Goal: Check status: Check status

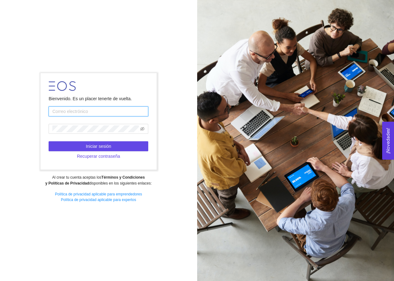
type input "[EMAIL_ADDRESS][DOMAIN_NAME]"
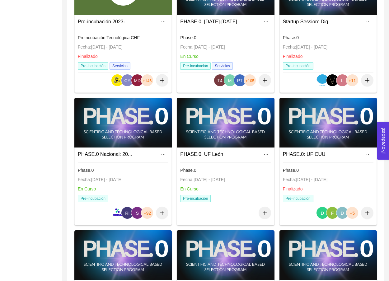
scroll to position [229, 0]
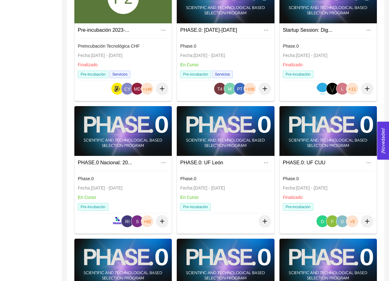
click at [131, 144] on div at bounding box center [123, 131] width 98 height 50
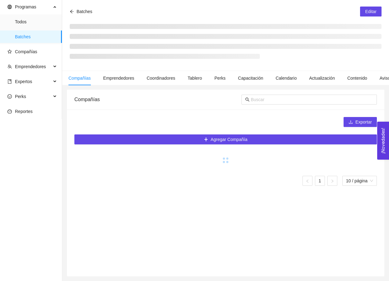
scroll to position [21, 0]
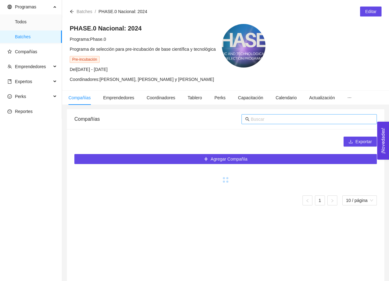
click at [264, 119] on input "text" at bounding box center [312, 119] width 122 height 7
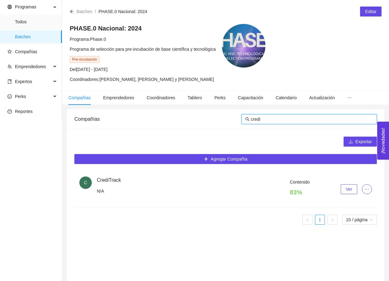
type input "credi"
click at [348, 188] on span "Ver" at bounding box center [349, 189] width 7 height 7
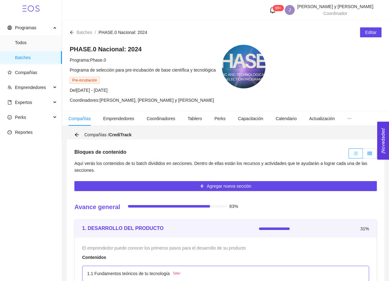
click at [369, 150] on label at bounding box center [370, 154] width 14 height 10
click at [363, 155] on input "radio" at bounding box center [363, 155] width 0 height 0
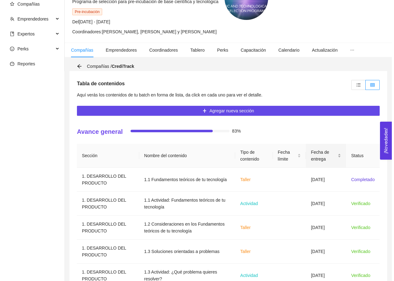
scroll to position [144, 0]
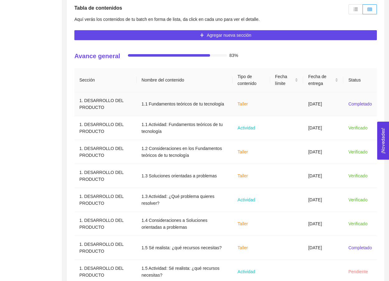
click at [339, 100] on td "[DATE]" at bounding box center [323, 104] width 40 height 24
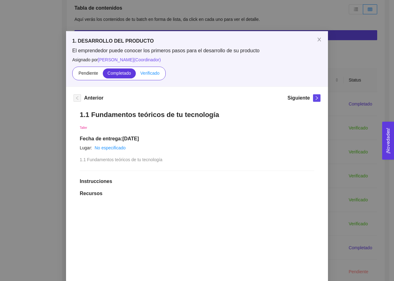
click at [150, 72] on span "Verificado" at bounding box center [150, 73] width 19 height 5
click at [136, 75] on input "Verificado" at bounding box center [136, 75] width 0 height 0
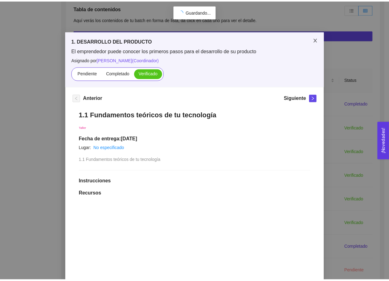
scroll to position [0, 0]
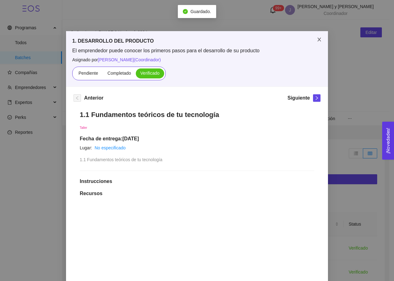
click at [317, 44] on span "Close" at bounding box center [319, 39] width 17 height 17
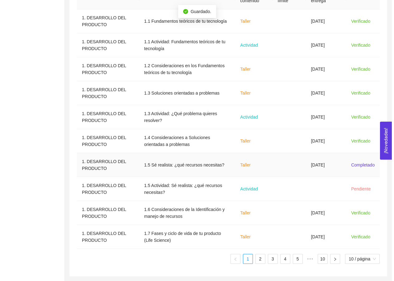
scroll to position [227, 0]
click at [327, 170] on td "[DATE]" at bounding box center [323, 165] width 40 height 24
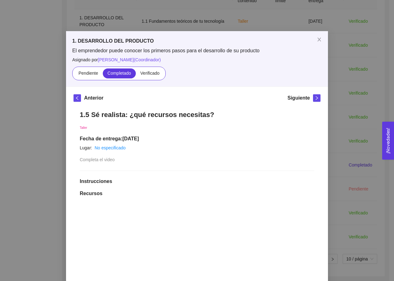
drag, startPoint x: 151, startPoint y: 75, endPoint x: 291, endPoint y: 57, distance: 140.7
click at [151, 74] on span "Verificado" at bounding box center [150, 73] width 19 height 5
click at [136, 75] on input "Verificado" at bounding box center [136, 75] width 0 height 0
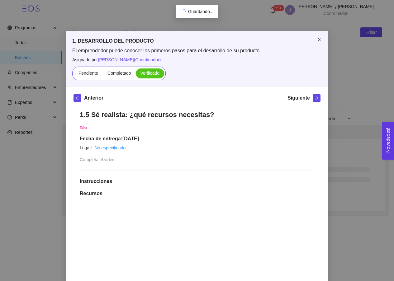
scroll to position [0, 0]
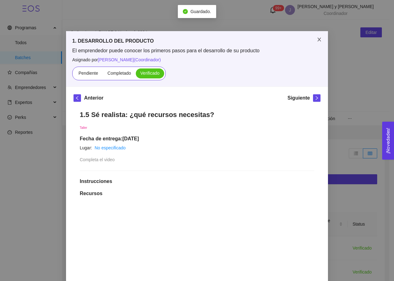
click at [314, 46] on span "Close" at bounding box center [319, 39] width 17 height 17
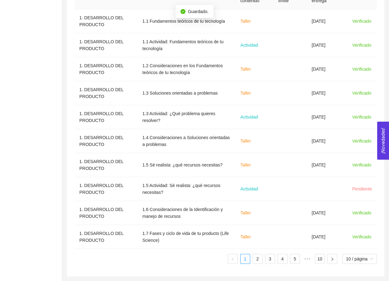
click at [259, 253] on div "Sección Nombre del contenido Tipo de contenido Fecha límite Fecha de entrega St…" at bounding box center [225, 124] width 303 height 279
click at [261, 260] on link "2" at bounding box center [257, 259] width 9 height 9
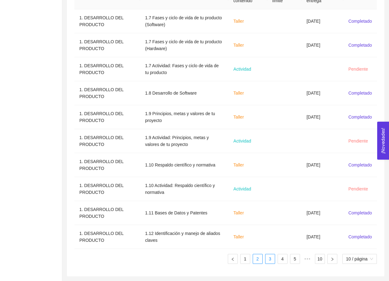
click at [270, 263] on link "3" at bounding box center [270, 259] width 9 height 9
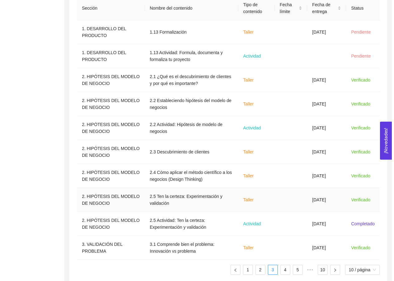
scroll to position [210, 0]
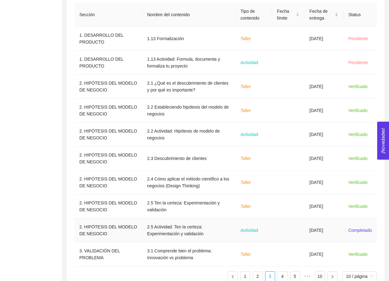
click at [272, 230] on td "Actividad" at bounding box center [254, 231] width 36 height 24
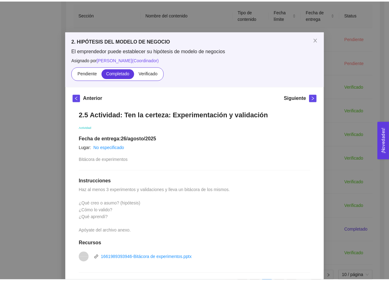
scroll to position [0, 0]
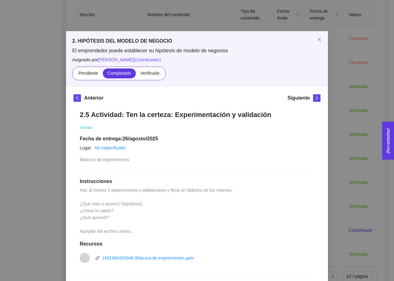
click at [350, 118] on div "2. HIPÓTESIS DEL MODELO DE NEGOCIO El emprendedor puede establecer su hipótesis…" at bounding box center [197, 140] width 394 height 281
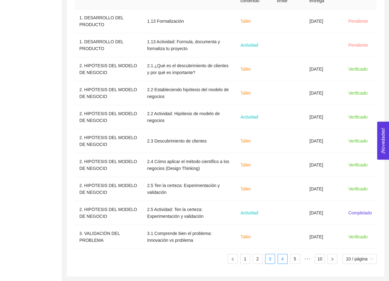
click at [283, 256] on link "4" at bounding box center [282, 259] width 9 height 9
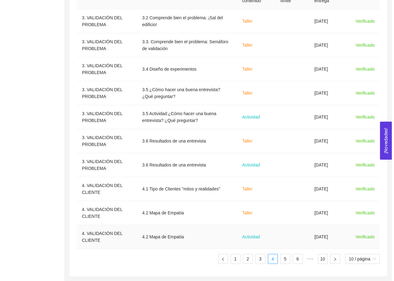
scroll to position [227, 0]
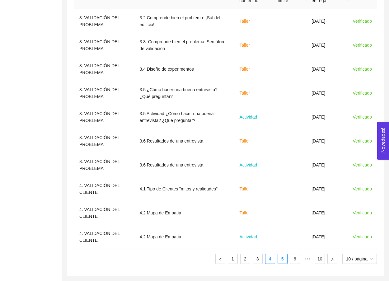
click at [281, 260] on link "5" at bounding box center [282, 259] width 9 height 9
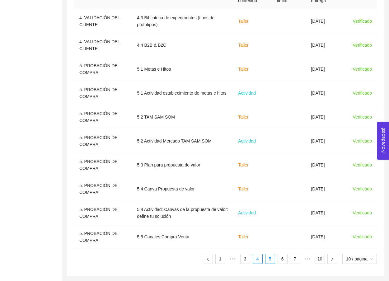
click at [254, 260] on link "4" at bounding box center [257, 259] width 9 height 9
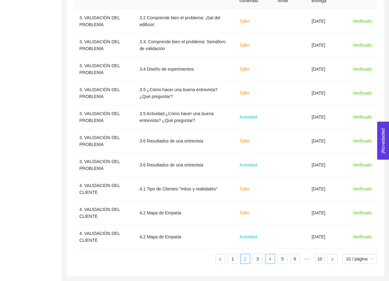
click at [245, 260] on link "2" at bounding box center [245, 259] width 9 height 9
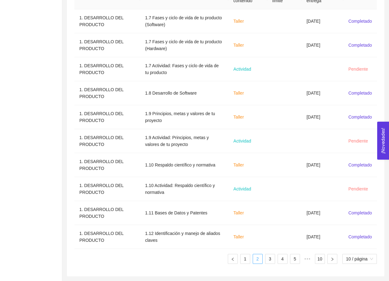
click at [258, 261] on link "2" at bounding box center [257, 259] width 9 height 9
click at [268, 261] on link "3" at bounding box center [270, 259] width 9 height 9
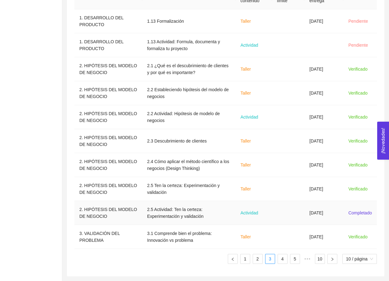
click at [292, 217] on td at bounding box center [288, 213] width 32 height 24
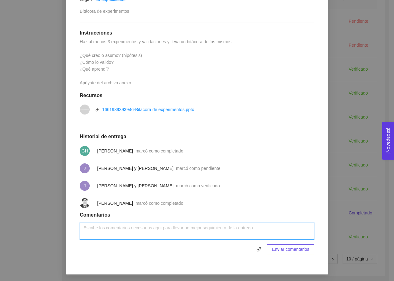
scroll to position [148, 0]
click at [176, 228] on textarea at bounding box center [197, 231] width 235 height 17
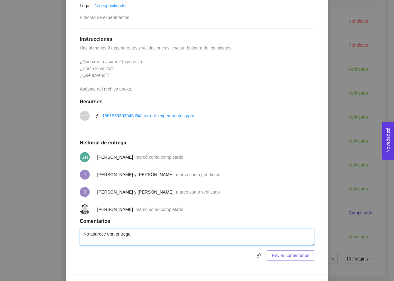
type textarea "No aparece una entrega"
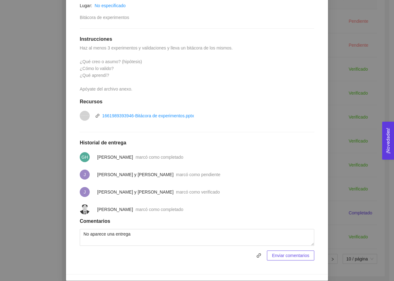
click at [294, 253] on span "Enviar comentarios" at bounding box center [290, 255] width 37 height 7
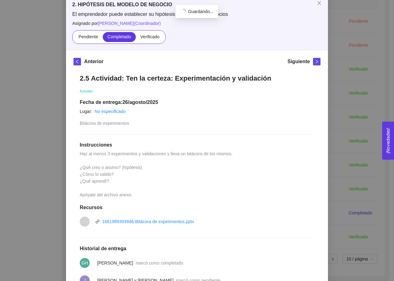
scroll to position [0, 0]
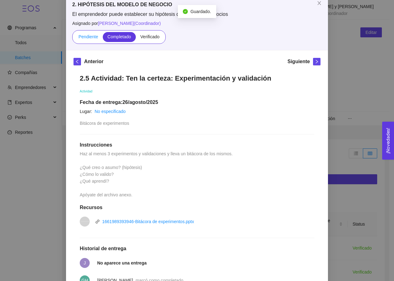
click at [93, 38] on span "Pendiente" at bounding box center [89, 36] width 20 height 5
click at [74, 38] on input "Pendiente" at bounding box center [74, 38] width 0 height 0
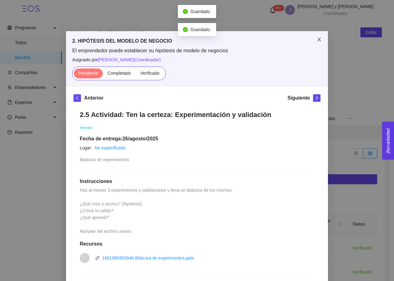
click at [315, 43] on span "Close" at bounding box center [319, 39] width 17 height 17
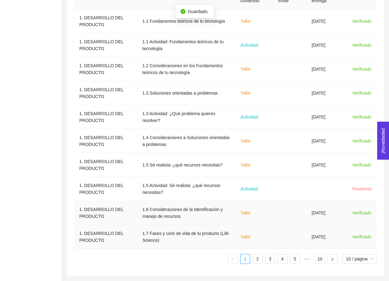
scroll to position [227, 0]
click at [256, 264] on li "2" at bounding box center [258, 259] width 10 height 10
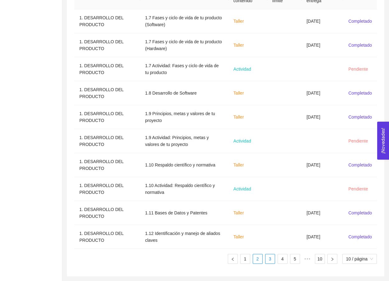
click at [272, 260] on link "3" at bounding box center [270, 259] width 9 height 9
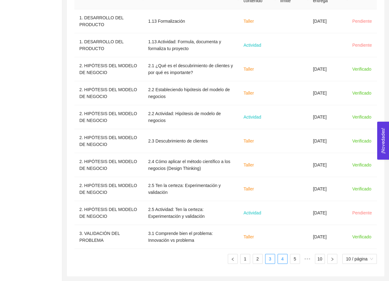
click at [279, 261] on link "4" at bounding box center [282, 259] width 9 height 9
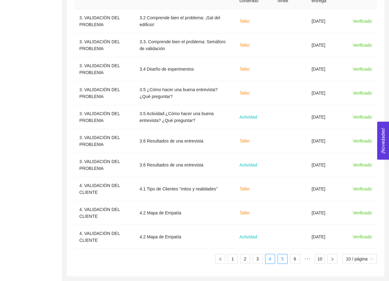
click at [284, 262] on link "5" at bounding box center [282, 259] width 9 height 9
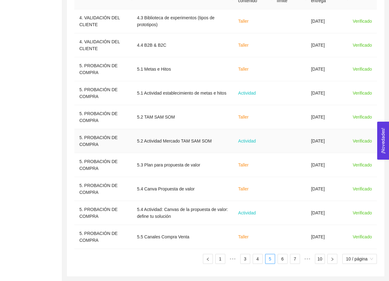
click at [269, 146] on td "Actividad" at bounding box center [252, 141] width 39 height 24
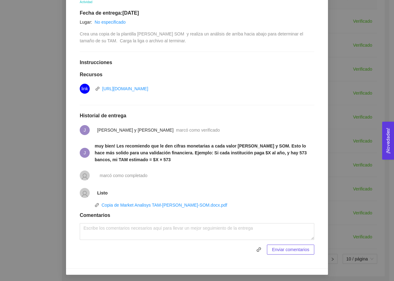
scroll to position [115, 0]
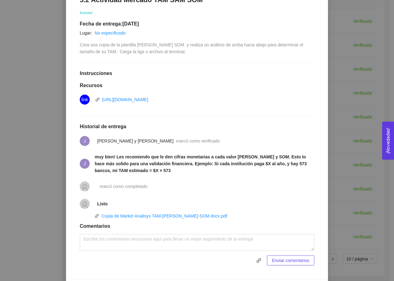
click at [343, 141] on div "5. PROBACIÓN DE COMPRA El emprendedor validará el mercado Asignado por [PERSON_…" at bounding box center [197, 140] width 394 height 281
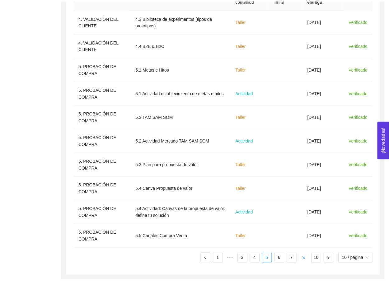
scroll to position [0, 0]
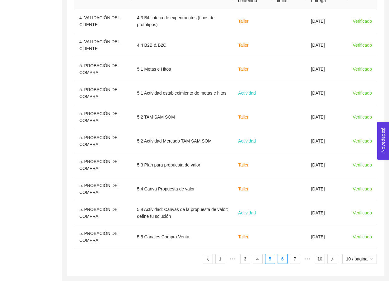
click at [278, 258] on link "6" at bounding box center [282, 259] width 9 height 9
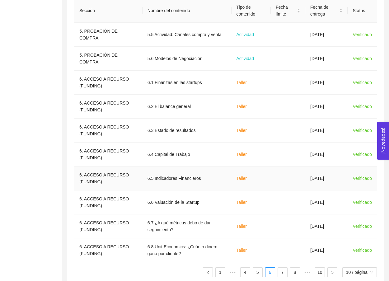
scroll to position [228, 0]
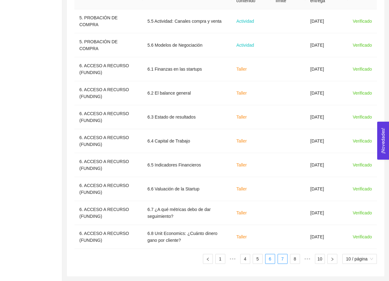
click at [286, 262] on link "7" at bounding box center [282, 259] width 9 height 9
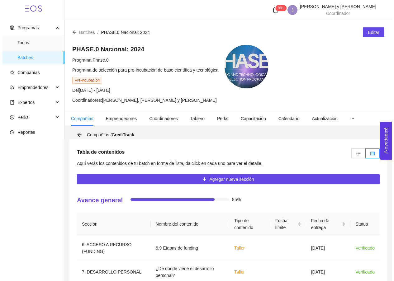
scroll to position [0, 0]
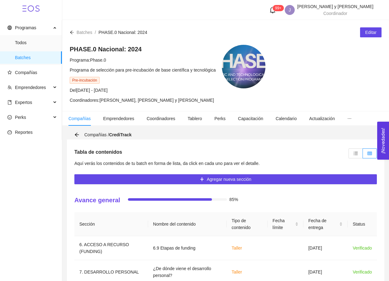
click at [46, 79] on ul "Programas Todos Batches Compañías Emprendedores Expertos Perks Reportes" at bounding box center [31, 80] width 62 height 120
click at [42, 76] on span "Compañías" at bounding box center [32, 72] width 50 height 12
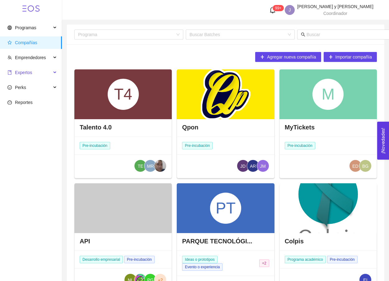
click at [50, 71] on span "Expertos" at bounding box center [29, 72] width 44 height 12
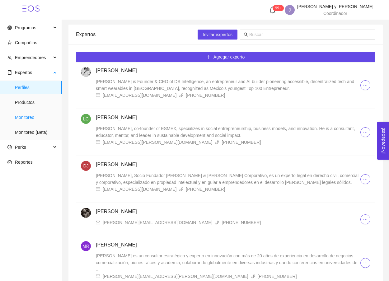
click at [17, 113] on span "Monitoreo" at bounding box center [36, 117] width 42 height 12
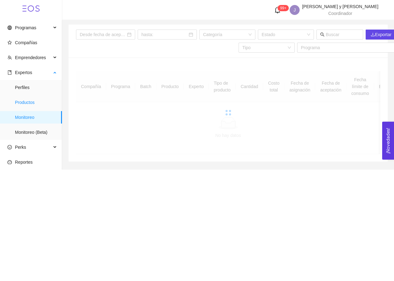
click at [24, 102] on span "Productos" at bounding box center [36, 102] width 42 height 12
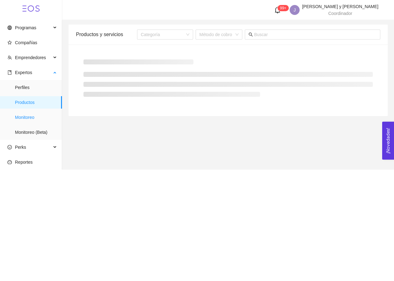
click at [38, 118] on span "Monitoreo" at bounding box center [36, 117] width 42 height 12
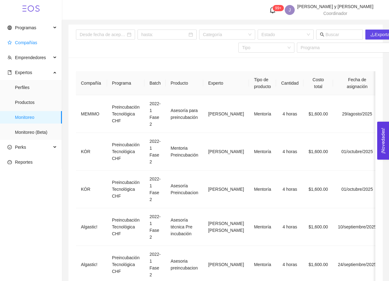
click at [39, 49] on span "Compañías" at bounding box center [32, 42] width 50 height 12
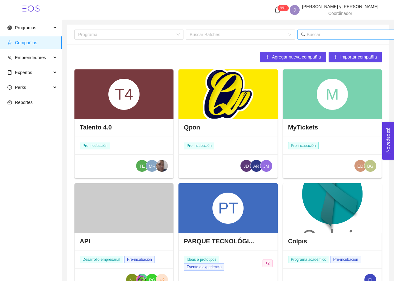
click at [327, 36] on input "text" at bounding box center [368, 34] width 122 height 7
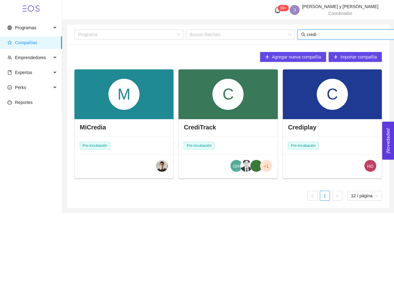
type input "credi"
click at [222, 111] on div "C" at bounding box center [228, 94] width 99 height 50
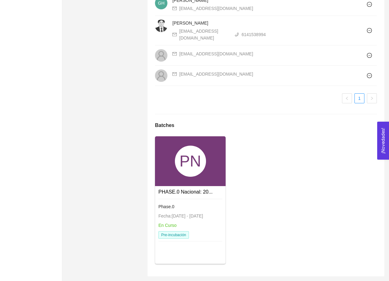
scroll to position [446, 0]
click at [198, 165] on div "PN" at bounding box center [190, 161] width 31 height 31
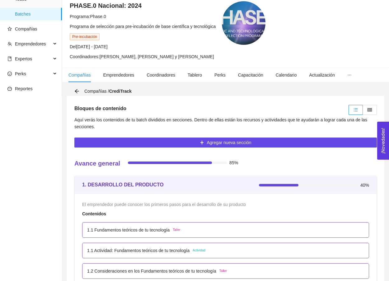
scroll to position [44, 0]
click at [370, 112] on span at bounding box center [370, 109] width 4 height 5
click at [363, 111] on input "radio" at bounding box center [363, 111] width 0 height 0
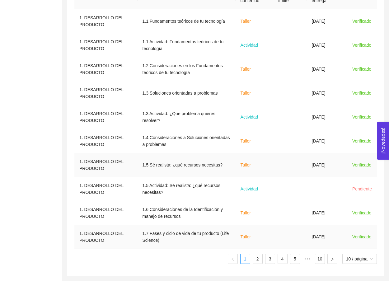
scroll to position [227, 0]
click at [258, 261] on link "2" at bounding box center [257, 259] width 9 height 9
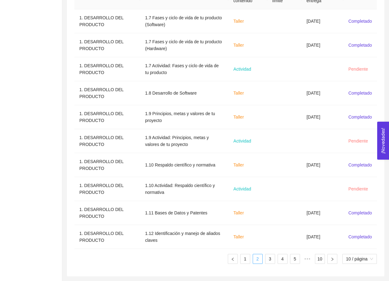
click at [261, 255] on link "2" at bounding box center [257, 259] width 9 height 9
click at [270, 260] on link "3" at bounding box center [270, 259] width 9 height 9
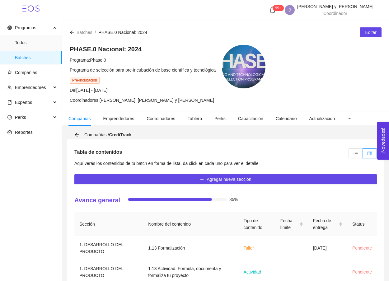
scroll to position [0, 0]
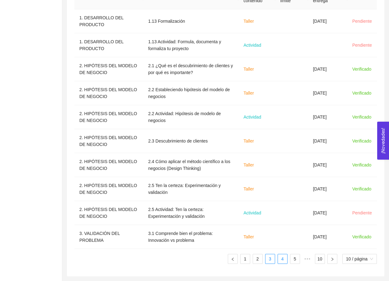
click at [280, 259] on link "4" at bounding box center [282, 259] width 9 height 9
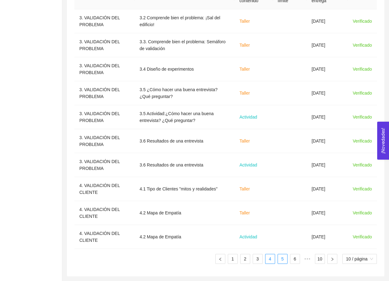
click at [286, 263] on link "5" at bounding box center [282, 259] width 9 height 9
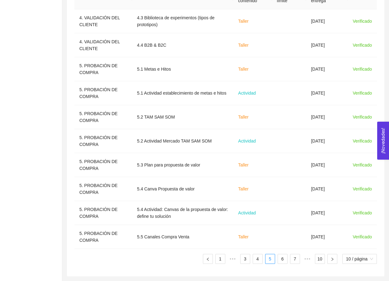
scroll to position [227, 0]
click at [281, 258] on link "6" at bounding box center [282, 259] width 9 height 9
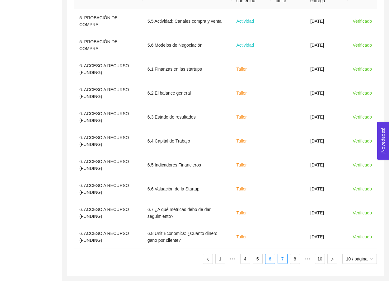
click at [282, 261] on link "7" at bounding box center [282, 259] width 9 height 9
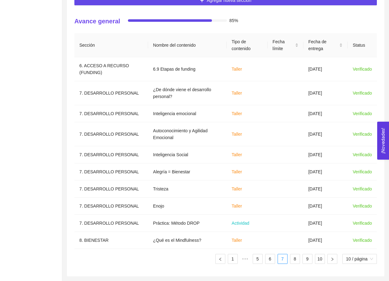
click at [297, 267] on div "Sección Nombre del contenido Tipo de contenido Fecha límite Fecha de entrega St…" at bounding box center [225, 151] width 303 height 236
click at [296, 264] on li "8" at bounding box center [295, 259] width 10 height 10
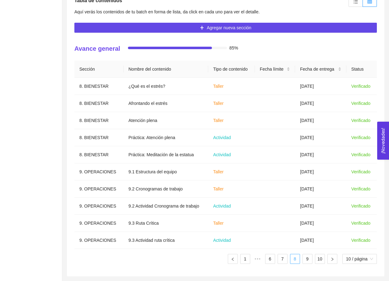
scroll to position [152, 0]
click at [311, 263] on link "9" at bounding box center [307, 259] width 9 height 9
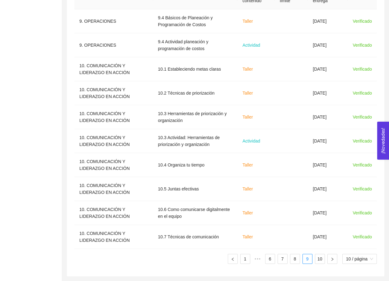
scroll to position [227, 0]
click at [248, 261] on link "1" at bounding box center [245, 259] width 9 height 9
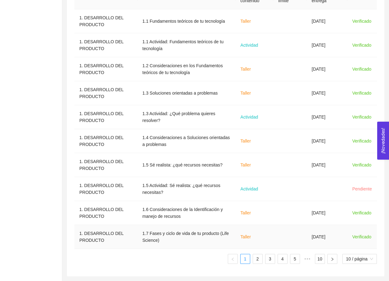
scroll to position [216, 0]
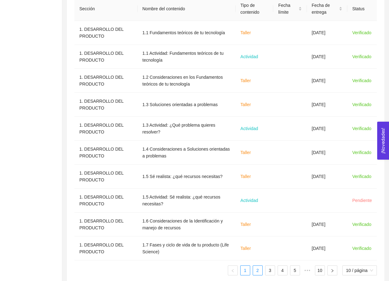
click at [259, 270] on link "2" at bounding box center [257, 270] width 9 height 9
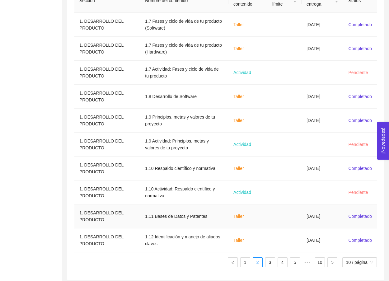
scroll to position [224, 0]
click at [270, 265] on link "3" at bounding box center [270, 261] width 9 height 9
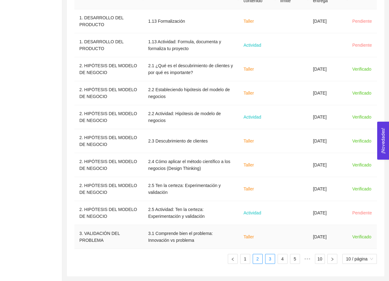
scroll to position [227, 0]
click at [284, 255] on link "4" at bounding box center [282, 259] width 9 height 9
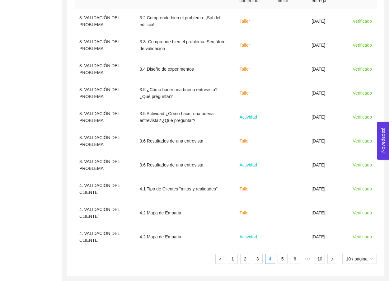
click at [284, 264] on div "Sección Nombre del contenido Tipo de contenido Fecha límite Fecha de entrega St…" at bounding box center [225, 127] width 303 height 284
click at [284, 263] on link "5" at bounding box center [282, 259] width 9 height 9
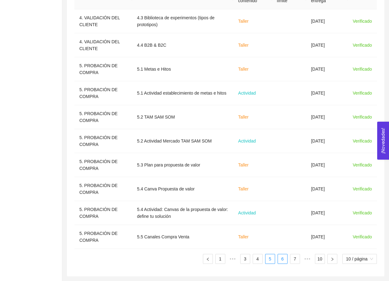
click at [282, 258] on link "6" at bounding box center [282, 259] width 9 height 9
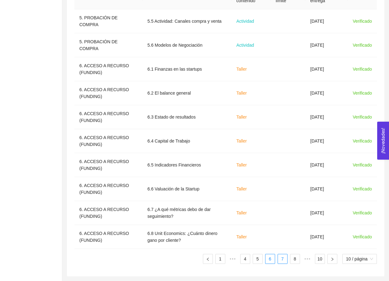
click at [283, 262] on link "7" at bounding box center [282, 259] width 9 height 9
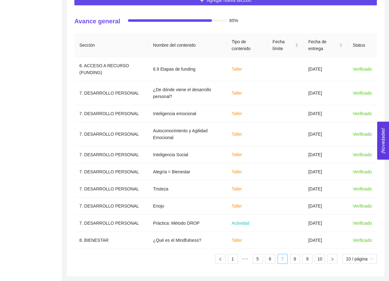
scroll to position [179, 0]
click at [287, 261] on ul "1 ••• 5 6 7 8 9 10 10 / página" at bounding box center [225, 259] width 303 height 10
click at [294, 261] on link "8" at bounding box center [295, 259] width 9 height 9
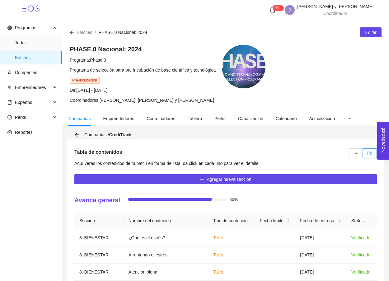
scroll to position [0, 0]
click at [77, 137] on div "Compañías / CrediTrack" at bounding box center [104, 134] width 61 height 7
click at [74, 135] on div "Compañías / CrediTrack" at bounding box center [226, 134] width 318 height 9
click at [79, 135] on icon "arrow-left" at bounding box center [77, 135] width 4 height 4
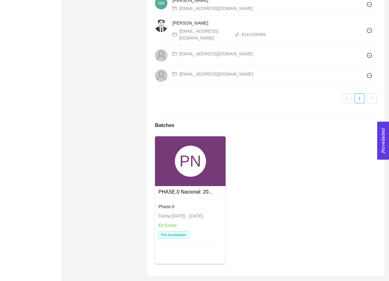
scroll to position [446, 0]
click at [180, 172] on div "PN" at bounding box center [190, 161] width 31 height 31
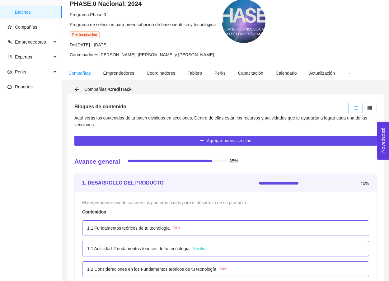
scroll to position [51, 0]
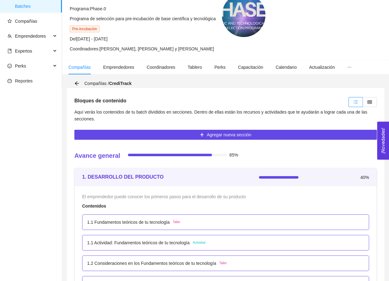
click at [365, 108] on div at bounding box center [362, 102] width 30 height 13
click at [370, 102] on icon "table" at bounding box center [370, 102] width 4 height 4
click at [363, 104] on input "radio" at bounding box center [363, 104] width 0 height 0
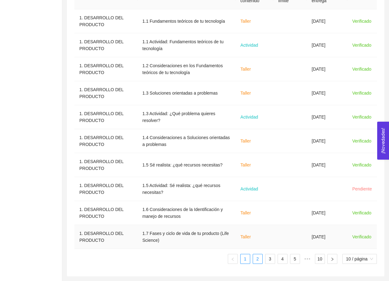
scroll to position [227, 0]
click at [258, 258] on link "2" at bounding box center [257, 259] width 9 height 9
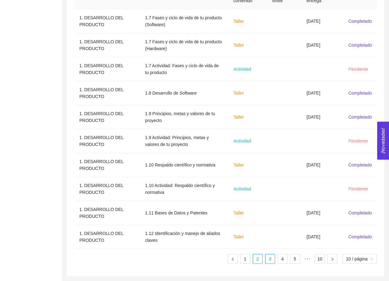
click at [267, 261] on link "3" at bounding box center [270, 259] width 9 height 9
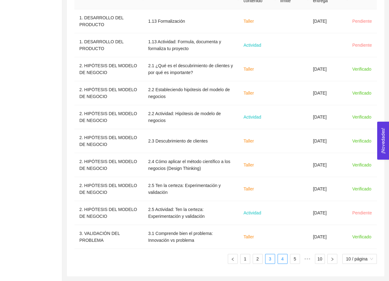
click at [284, 257] on link "4" at bounding box center [282, 259] width 9 height 9
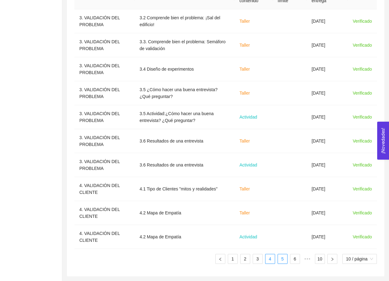
click at [284, 262] on link "5" at bounding box center [282, 259] width 9 height 9
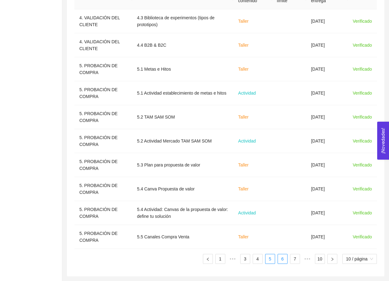
click at [281, 259] on link "6" at bounding box center [282, 259] width 9 height 9
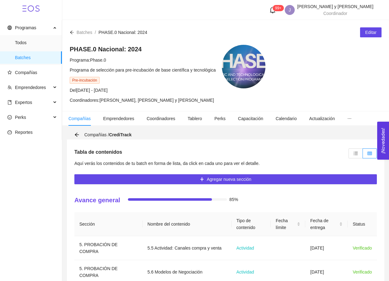
scroll to position [0, 0]
click at [356, 153] on icon "unordered-list" at bounding box center [356, 153] width 4 height 4
click at [349, 155] on input "radio" at bounding box center [349, 155] width 0 height 0
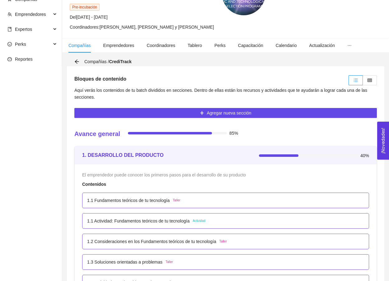
scroll to position [75, 0]
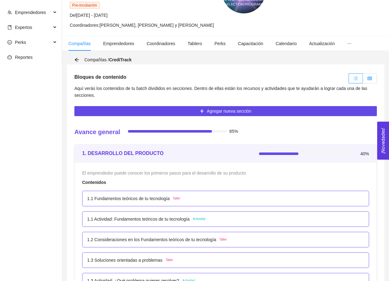
click at [374, 77] on label at bounding box center [370, 79] width 14 height 10
click at [363, 80] on input "radio" at bounding box center [363, 80] width 0 height 0
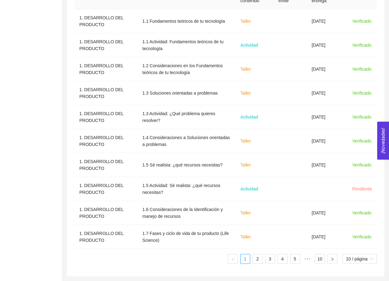
scroll to position [227, 0]
click at [259, 261] on link "2" at bounding box center [257, 259] width 9 height 9
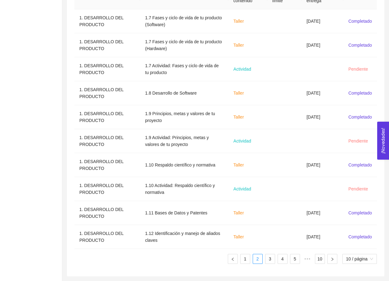
click at [266, 264] on div "Sección Nombre del contenido Tipo de contenido Fecha límite Fecha de entrega St…" at bounding box center [225, 127] width 303 height 284
click at [270, 262] on link "3" at bounding box center [270, 259] width 9 height 9
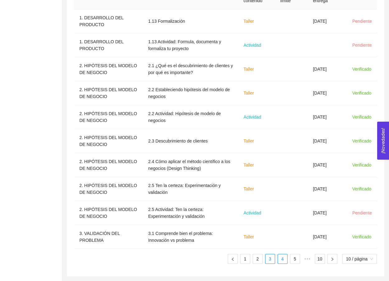
click at [284, 263] on link "4" at bounding box center [282, 259] width 9 height 9
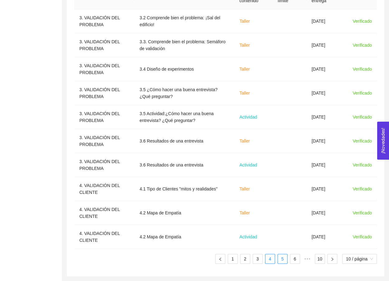
click at [282, 260] on link "5" at bounding box center [282, 259] width 9 height 9
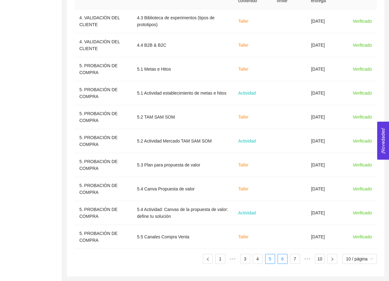
click at [281, 259] on link "6" at bounding box center [282, 259] width 9 height 9
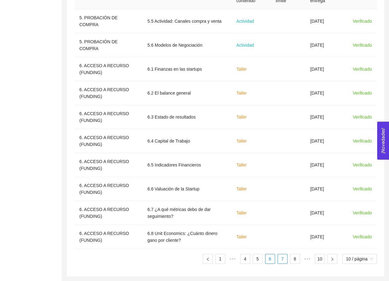
click at [281, 258] on link "7" at bounding box center [282, 259] width 9 height 9
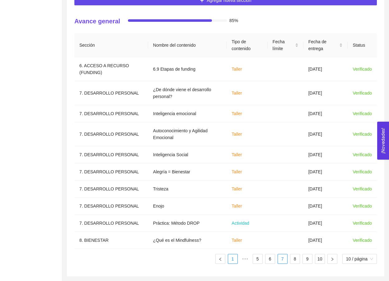
click at [232, 254] on li "1" at bounding box center [233, 259] width 10 height 10
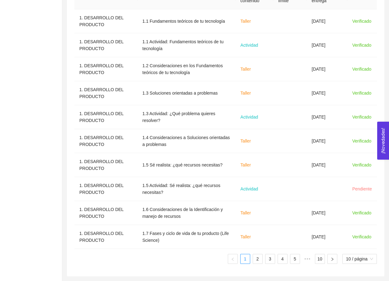
scroll to position [227, 0]
click at [255, 260] on link "2" at bounding box center [257, 259] width 9 height 9
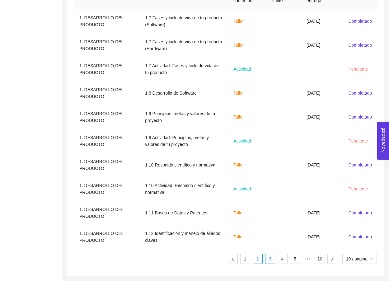
click at [271, 260] on link "3" at bounding box center [270, 259] width 9 height 9
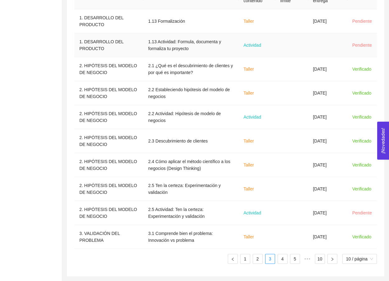
click at [308, 36] on td at bounding box center [292, 45] width 33 height 24
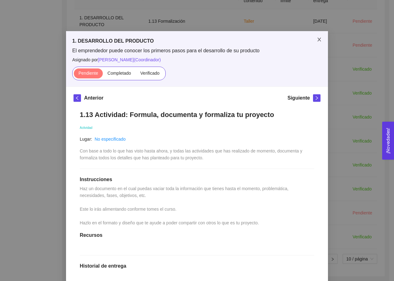
click at [322, 40] on span "Close" at bounding box center [319, 39] width 17 height 17
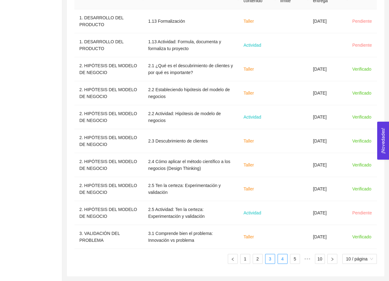
click at [282, 263] on link "4" at bounding box center [282, 259] width 9 height 9
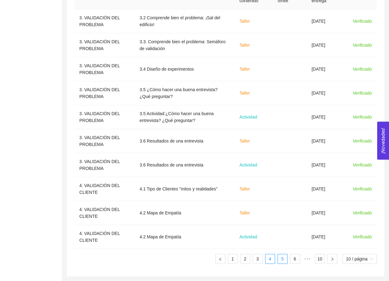
click at [279, 262] on link "5" at bounding box center [282, 259] width 9 height 9
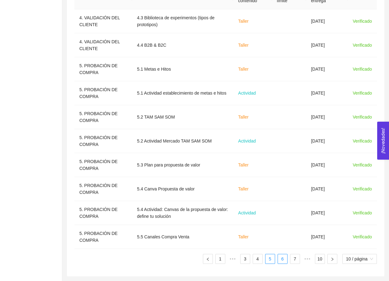
click at [283, 261] on link "6" at bounding box center [282, 259] width 9 height 9
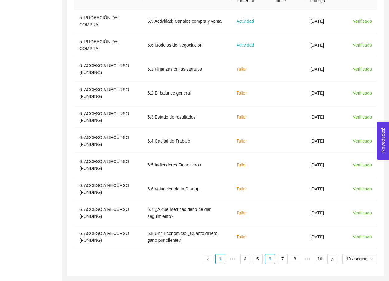
click at [219, 260] on link "1" at bounding box center [220, 259] width 9 height 9
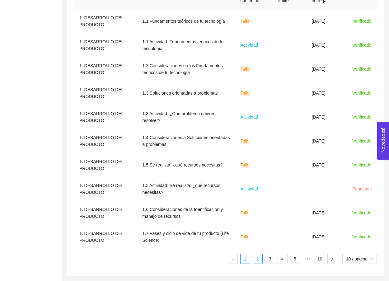
click at [254, 255] on link "2" at bounding box center [257, 259] width 9 height 9
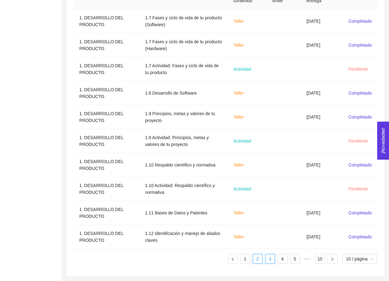
click at [270, 262] on link "3" at bounding box center [270, 259] width 9 height 9
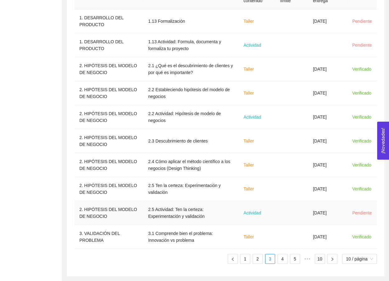
click at [275, 213] on td "Actividad" at bounding box center [257, 213] width 37 height 24
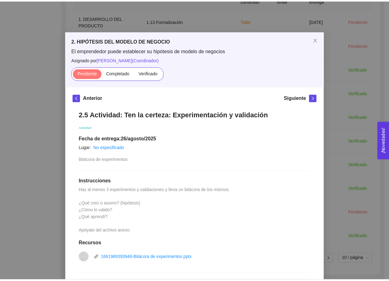
scroll to position [0, 0]
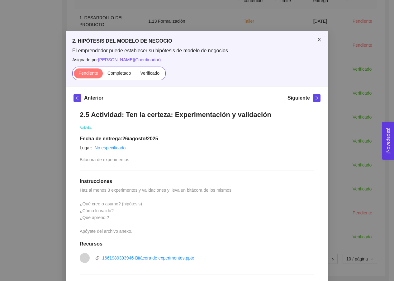
click at [317, 43] on span "Close" at bounding box center [319, 39] width 17 height 17
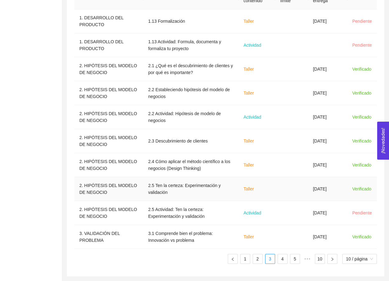
scroll to position [227, 0]
click at [247, 262] on link "1" at bounding box center [245, 259] width 9 height 9
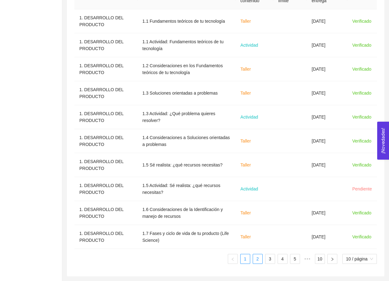
click at [255, 262] on link "2" at bounding box center [257, 259] width 9 height 9
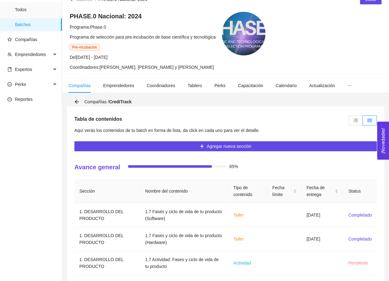
scroll to position [25, 0]
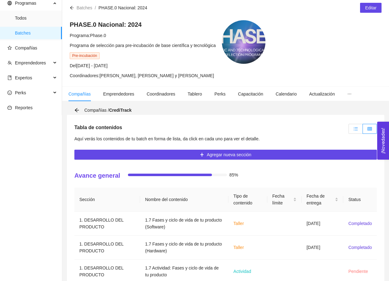
click at [356, 129] on icon "unordered-list" at bounding box center [356, 129] width 4 height 4
click at [349, 131] on input "radio" at bounding box center [349, 131] width 0 height 0
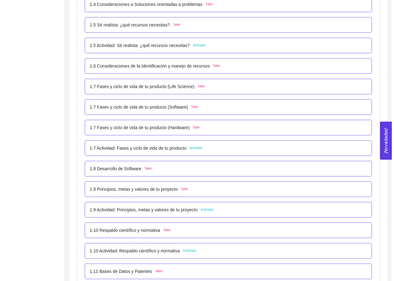
scroll to position [401, 0]
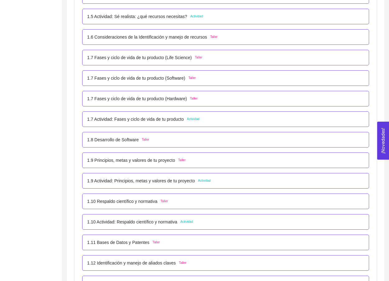
click at [160, 219] on p "1.10 Actividad: Respaldo científico y normativa" at bounding box center [132, 222] width 90 height 7
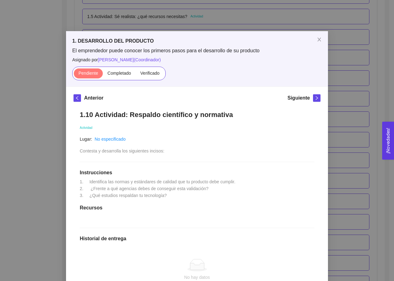
click at [339, 92] on div "1. DESARROLLO DEL PRODUCTO El emprendedor puede conocer los primeros pasos para…" at bounding box center [197, 140] width 394 height 281
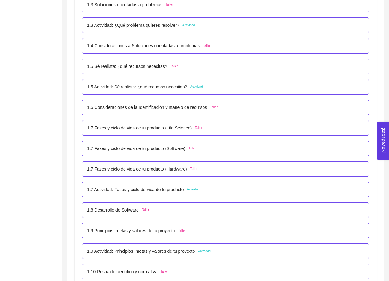
scroll to position [324, 0]
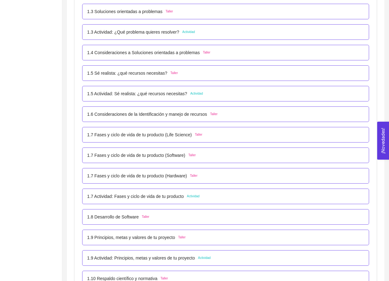
click at [165, 92] on p "1.5 Actividad: Sé realista: ¿qué recursos necesitas?" at bounding box center [137, 93] width 100 height 7
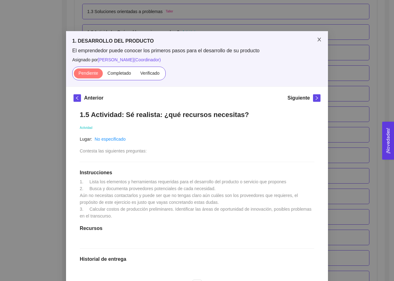
click at [318, 41] on icon "close" at bounding box center [319, 39] width 5 height 5
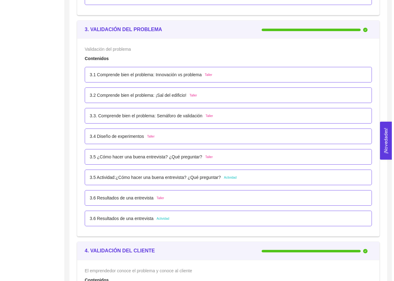
scroll to position [935, 0]
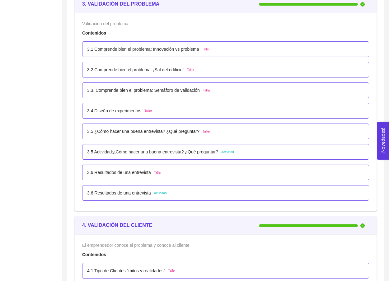
click at [155, 155] on p "3.5 Actividad:¿Cómo hacer una buena entrevista? ¿Qué preguntar?" at bounding box center [152, 152] width 131 height 7
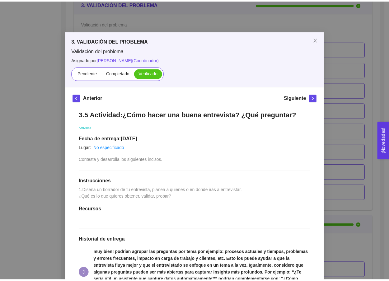
scroll to position [0, 0]
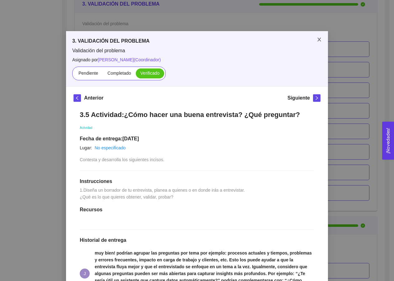
click at [317, 37] on icon "close" at bounding box center [319, 39] width 5 height 5
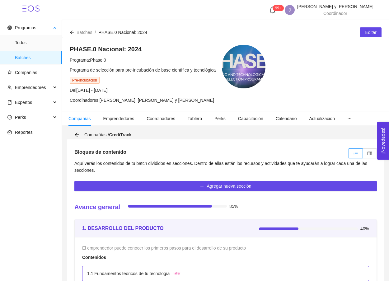
click at [34, 57] on span "Batches" at bounding box center [36, 57] width 42 height 12
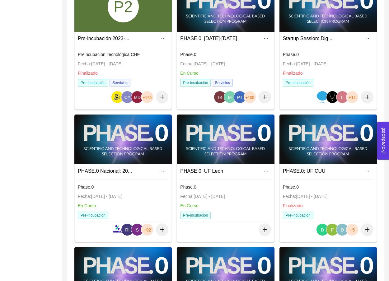
scroll to position [349, 0]
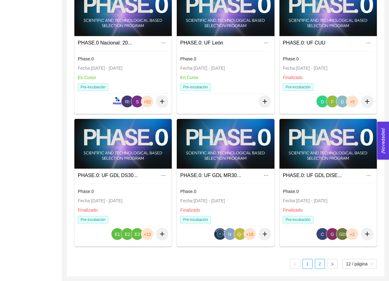
click at [319, 266] on link "2" at bounding box center [320, 264] width 9 height 9
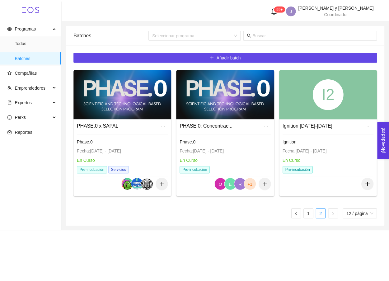
scroll to position [0, 0]
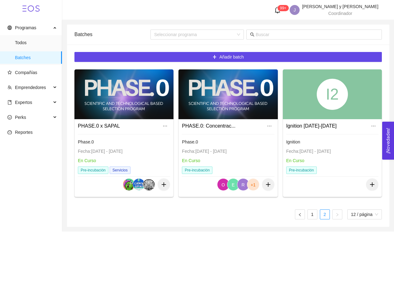
click at [322, 115] on div "I2" at bounding box center [332, 94] width 99 height 50
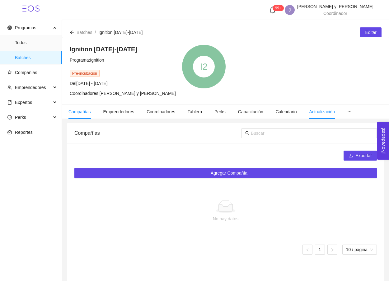
click at [341, 113] on li "Actualización" at bounding box center [322, 112] width 38 height 14
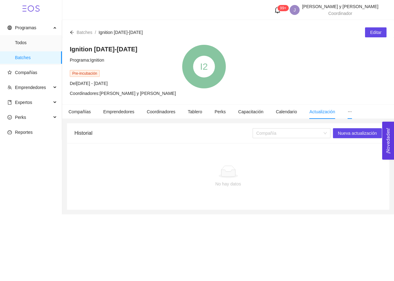
click at [352, 112] on li at bounding box center [349, 112] width 17 height 14
click at [352, 113] on icon "ellipsis" at bounding box center [350, 112] width 4 height 4
click at [340, 128] on li "Contenido" at bounding box center [332, 128] width 50 height 12
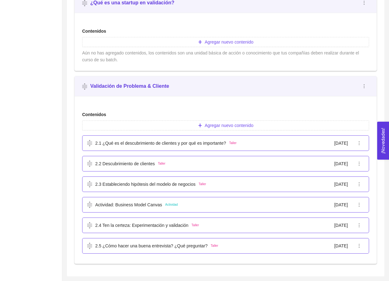
scroll to position [222, 0]
